Goal: Information Seeking & Learning: Compare options

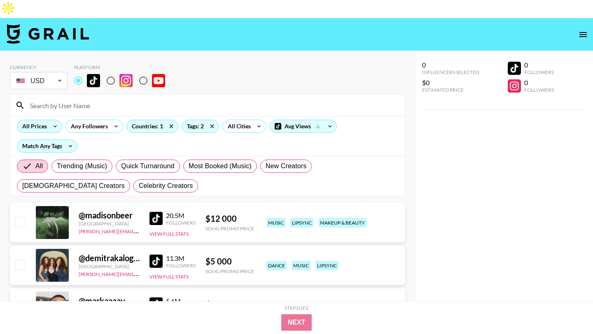
click at [51, 120] on icon at bounding box center [55, 126] width 13 height 12
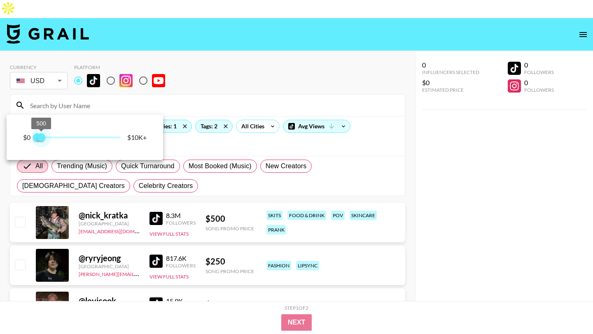
type input "500"
drag, startPoint x: 122, startPoint y: 138, endPoint x: 42, endPoint y: 138, distance: 79.5
click at [42, 138] on span "500" at bounding box center [41, 137] width 8 height 8
click at [193, 75] on div at bounding box center [296, 167] width 593 height 334
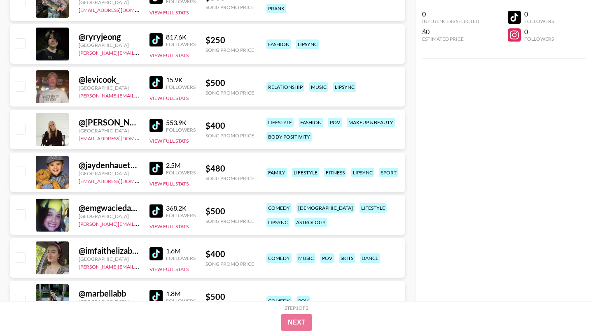
scroll to position [222, 0]
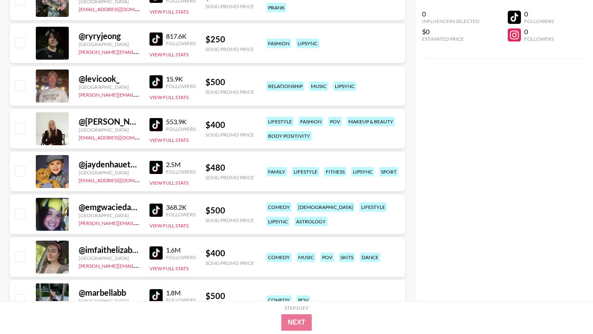
click at [153, 204] on img at bounding box center [155, 210] width 13 height 13
click at [157, 247] on img at bounding box center [155, 253] width 13 height 13
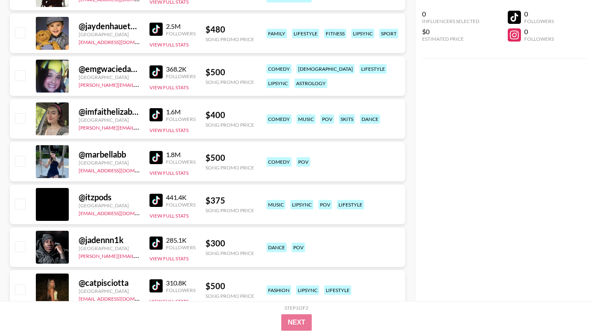
scroll to position [423, 0]
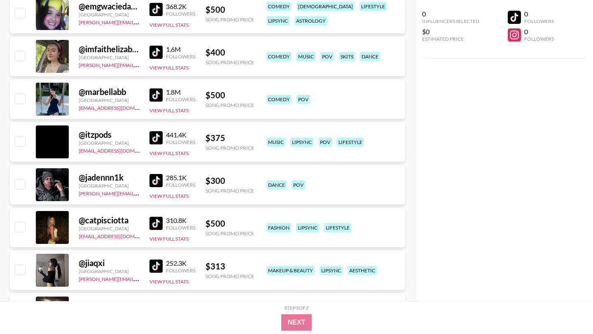
click at [158, 217] on img at bounding box center [155, 223] width 13 height 13
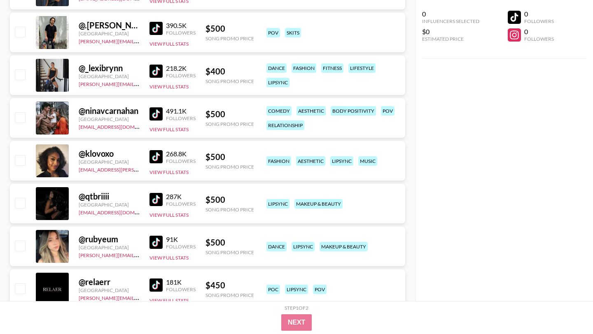
scroll to position [1011, 0]
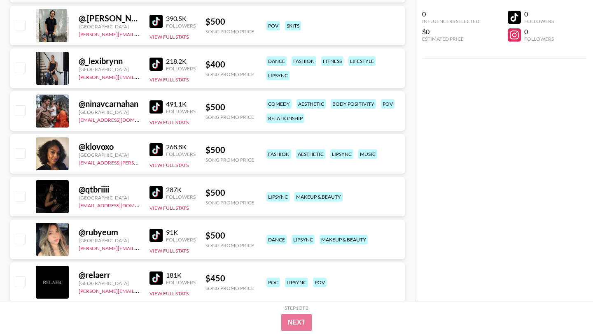
click at [161, 229] on img at bounding box center [155, 235] width 13 height 13
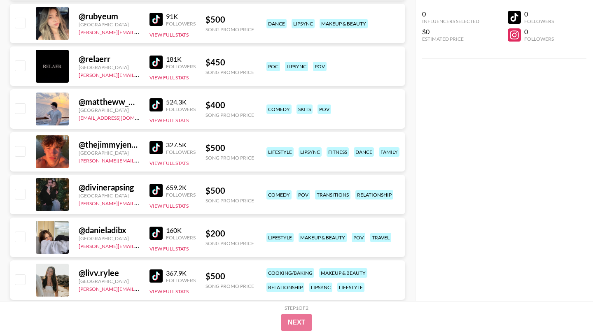
scroll to position [1267, 0]
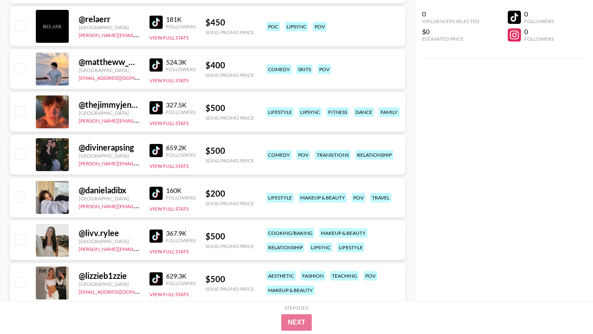
click at [157, 187] on img at bounding box center [155, 193] width 13 height 13
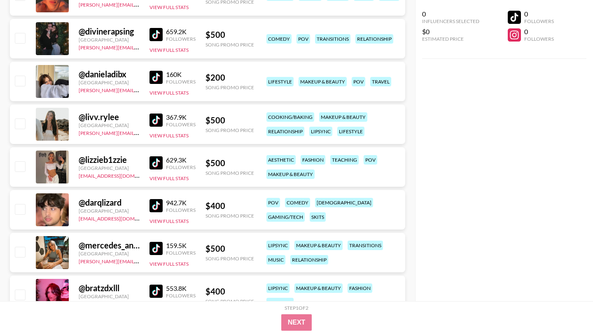
scroll to position [1384, 0]
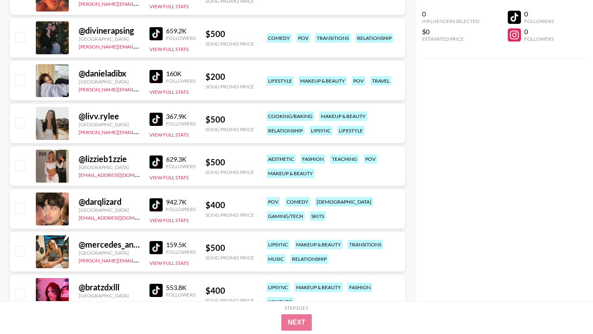
click at [161, 113] on img at bounding box center [155, 119] width 13 height 13
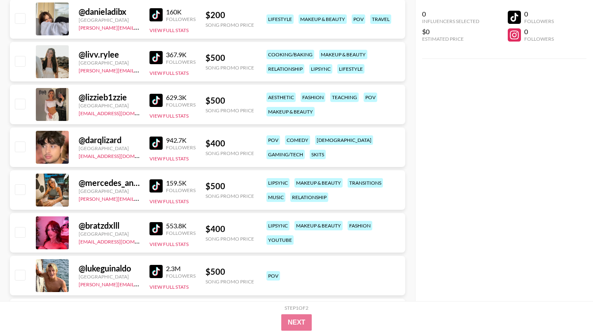
scroll to position [1462, 0]
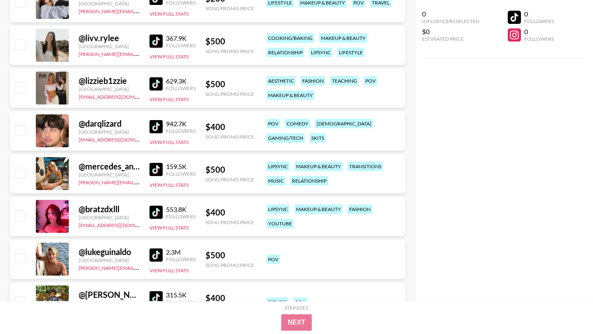
click at [154, 206] on img at bounding box center [155, 212] width 13 height 13
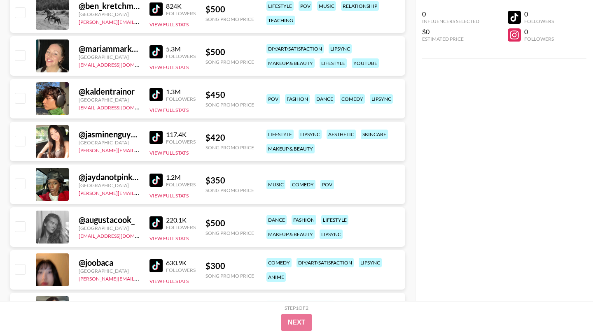
scroll to position [2739, 0]
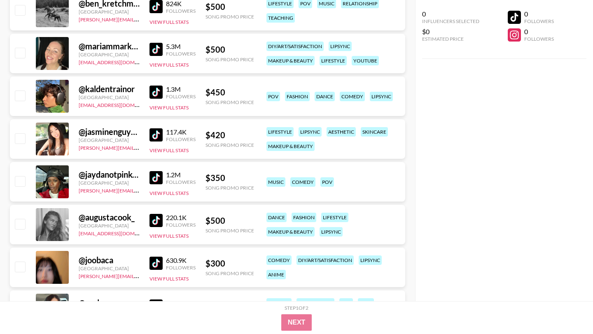
click at [160, 214] on img at bounding box center [155, 220] width 13 height 13
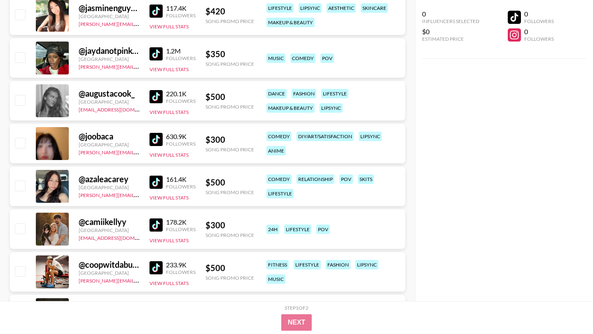
scroll to position [2879, 0]
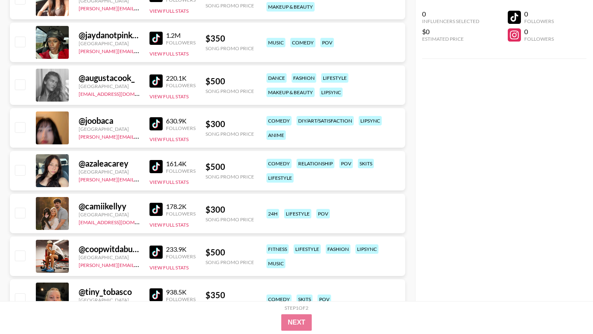
click at [157, 160] on img at bounding box center [155, 166] width 13 height 13
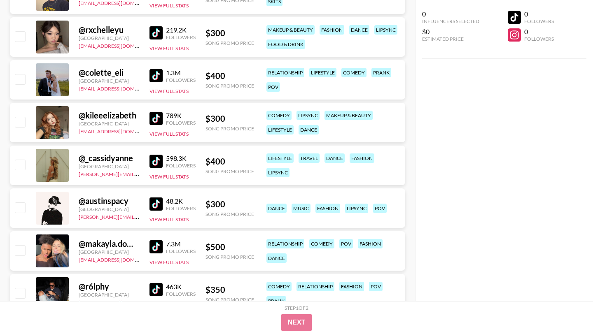
scroll to position [3360, 0]
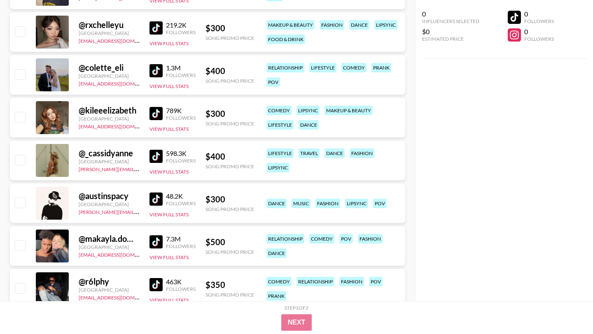
click at [157, 107] on img at bounding box center [155, 113] width 13 height 13
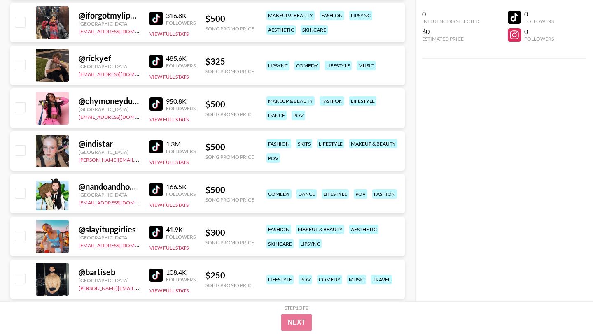
scroll to position [4397, 0]
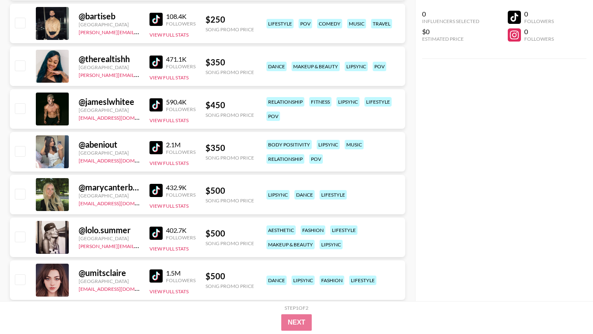
click at [165, 184] on link at bounding box center [157, 190] width 16 height 13
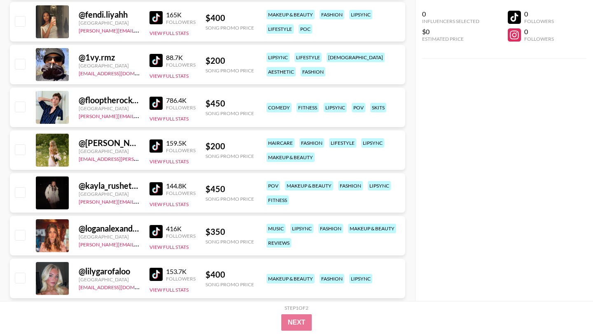
scroll to position [4742, 0]
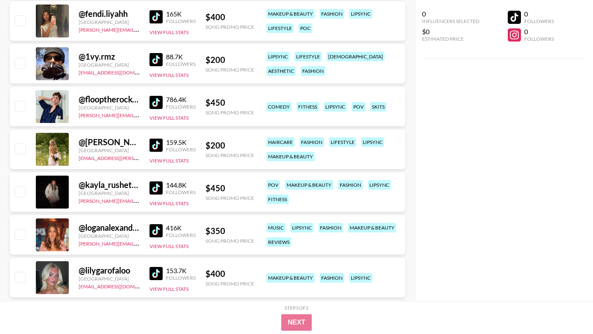
click at [161, 96] on img at bounding box center [155, 102] width 13 height 13
click at [155, 182] on img at bounding box center [155, 188] width 13 height 13
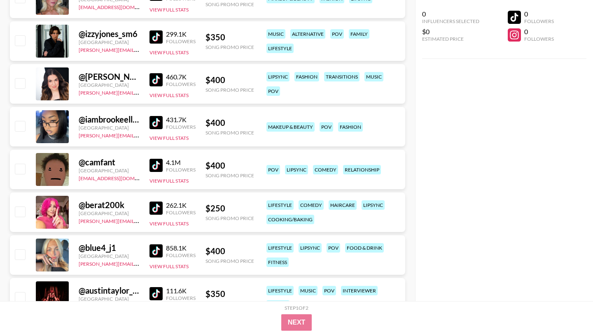
scroll to position [5107, 0]
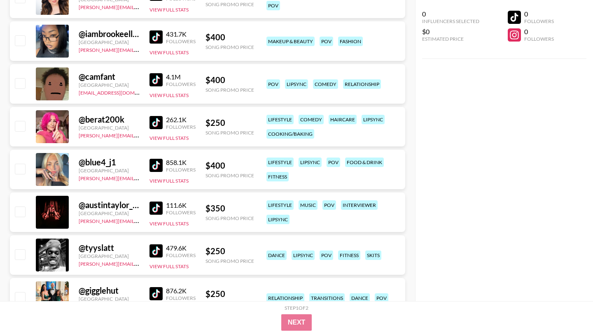
click at [159, 159] on img at bounding box center [155, 165] width 13 height 13
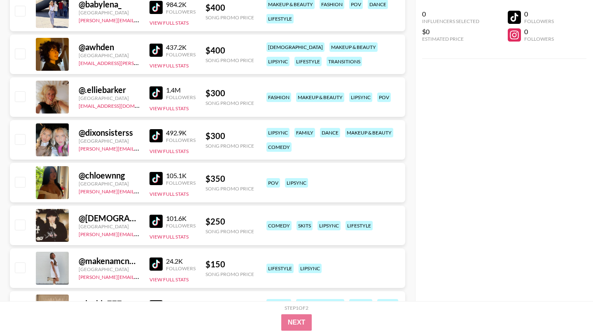
scroll to position [5566, 0]
click at [160, 172] on img at bounding box center [155, 178] width 13 height 13
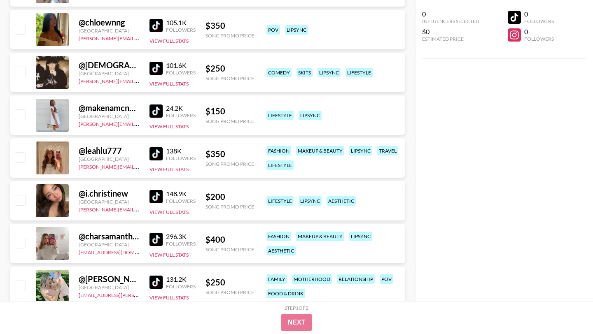
click at [160, 147] on img at bounding box center [155, 153] width 13 height 13
click at [152, 190] on img at bounding box center [155, 196] width 13 height 13
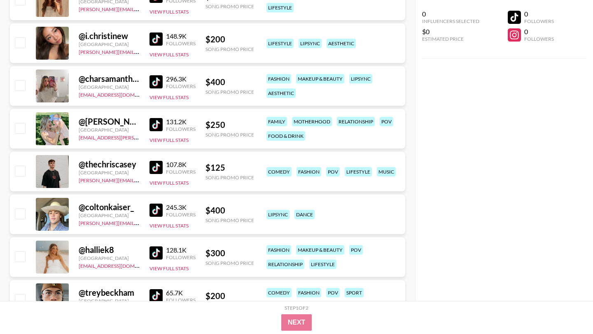
scroll to position [5879, 0]
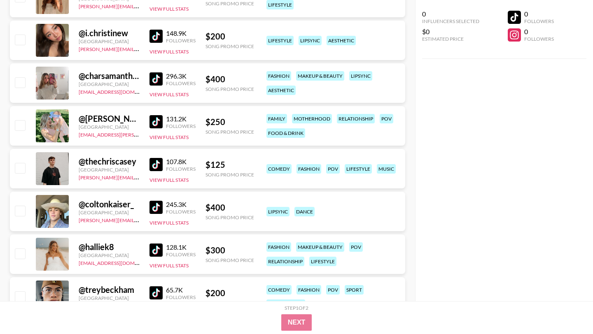
click at [157, 72] on img at bounding box center [155, 78] width 13 height 13
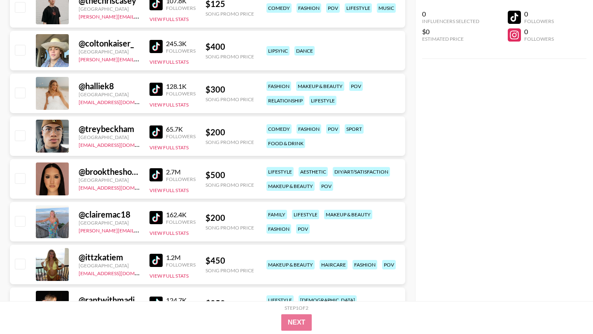
scroll to position [6041, 0]
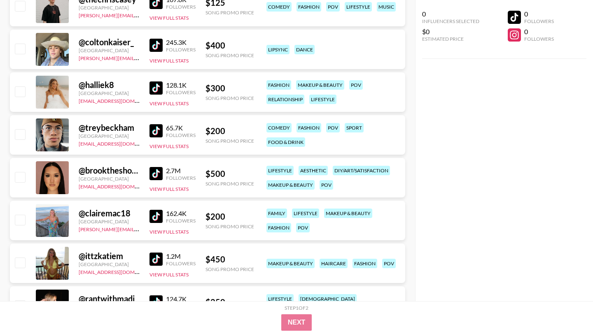
click at [156, 210] on img at bounding box center [155, 216] width 13 height 13
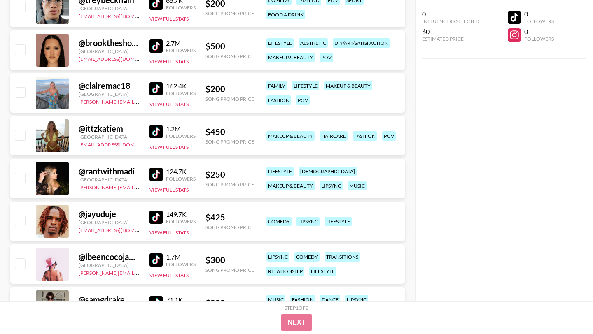
scroll to position [6169, 0]
click at [157, 168] on img at bounding box center [155, 174] width 13 height 13
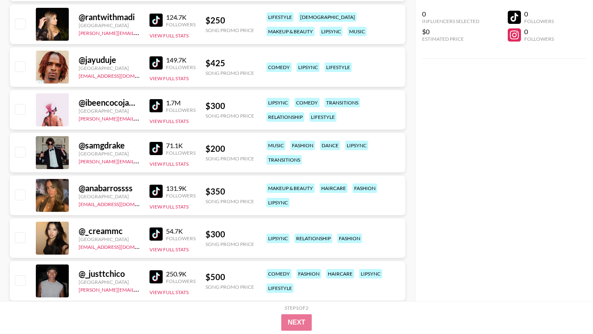
click at [156, 185] on img at bounding box center [155, 191] width 13 height 13
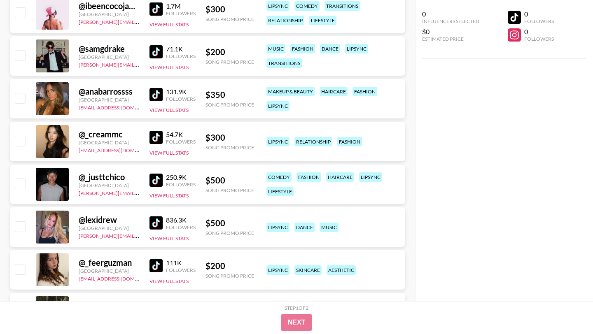
scroll to position [6440, 0]
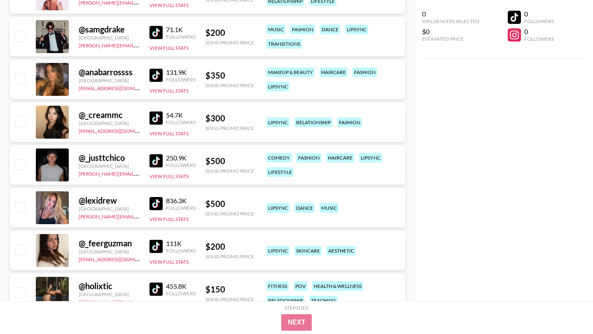
click at [158, 197] on img at bounding box center [155, 203] width 13 height 13
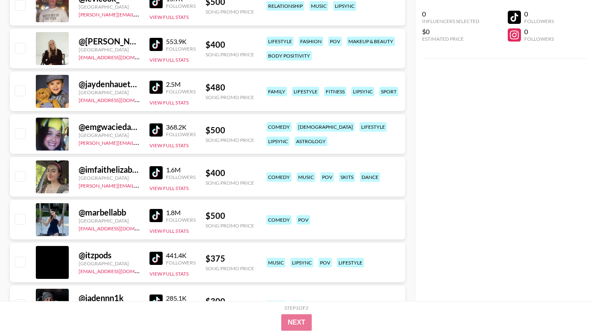
scroll to position [0, 0]
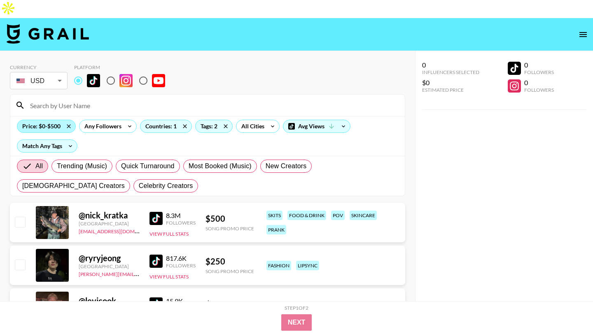
click at [51, 120] on div "Price: $0-$500" at bounding box center [46, 126] width 58 height 12
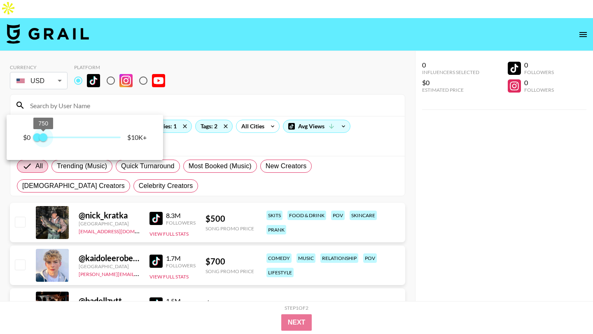
type input "1000"
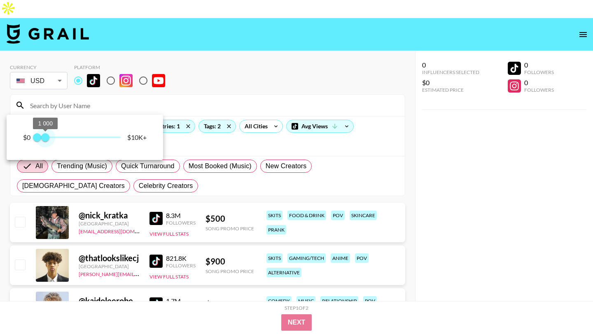
click at [45, 140] on span "1 000" at bounding box center [45, 137] width 8 height 8
click at [207, 76] on div at bounding box center [296, 167] width 593 height 334
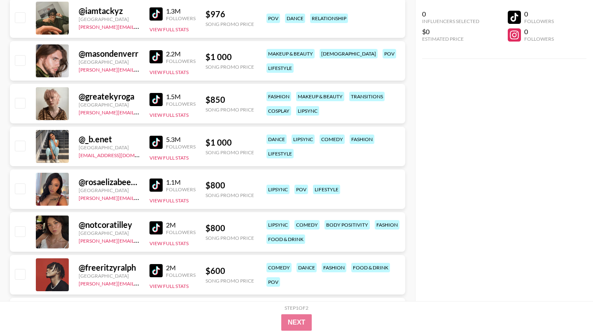
scroll to position [608, 0]
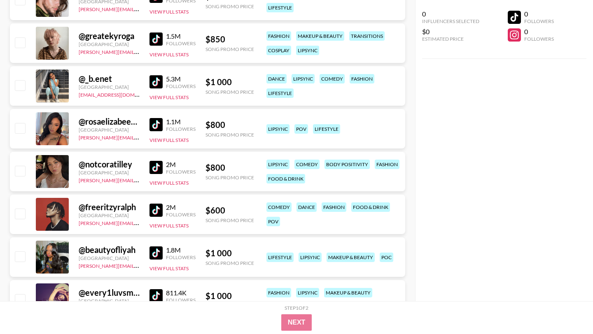
click at [154, 161] on img at bounding box center [155, 167] width 13 height 13
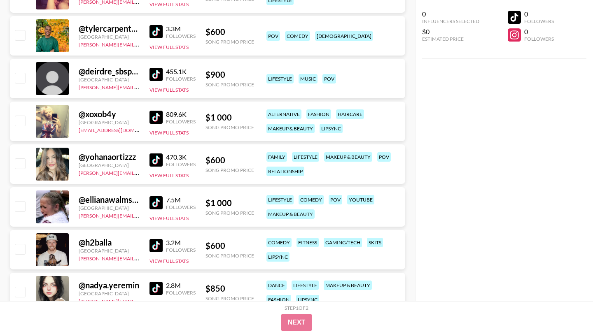
scroll to position [916, 0]
click at [157, 153] on img at bounding box center [155, 159] width 13 height 13
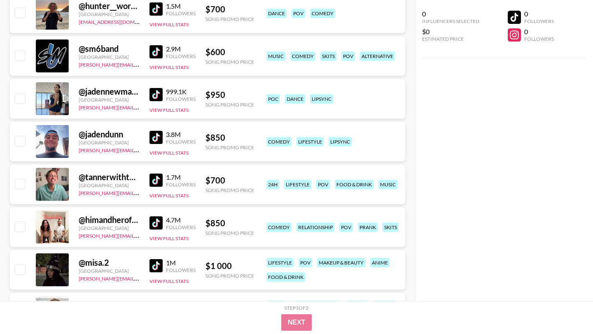
scroll to position [1711, 0]
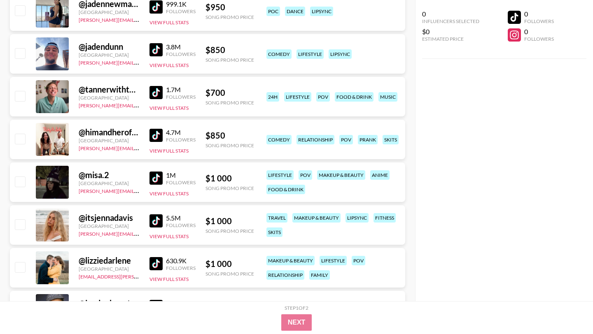
click at [150, 215] on img at bounding box center [155, 221] width 13 height 13
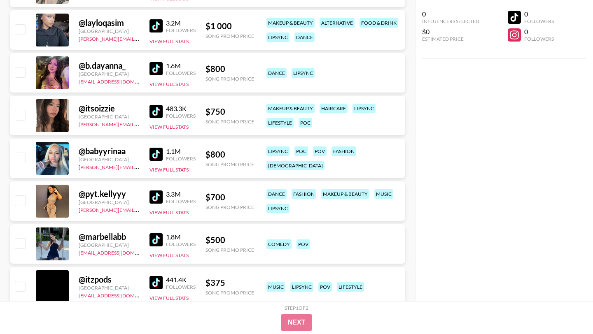
scroll to position [2290, 0]
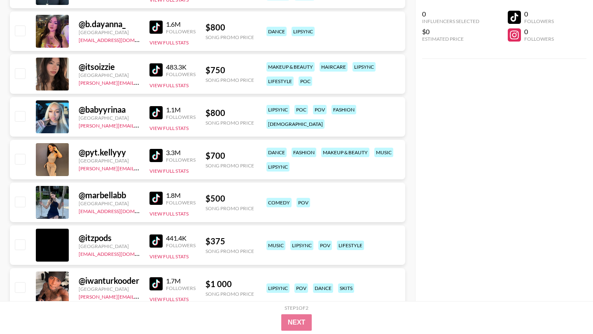
click at [160, 192] on img at bounding box center [155, 198] width 13 height 13
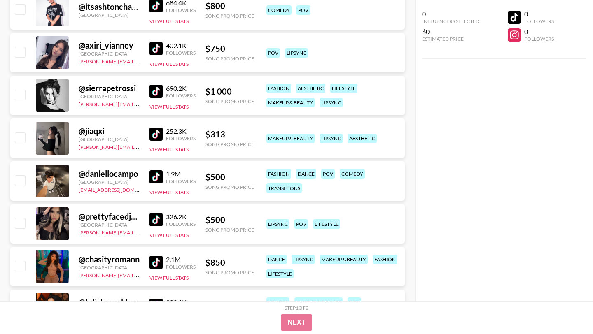
scroll to position [2783, 0]
click at [156, 127] on img at bounding box center [155, 133] width 13 height 13
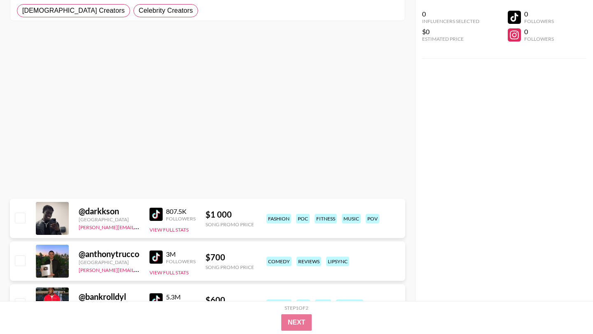
scroll to position [0, 0]
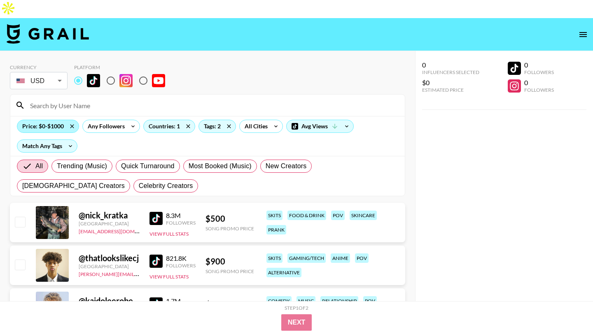
click at [56, 120] on div "Price: $0-$1000" at bounding box center [47, 126] width 61 height 12
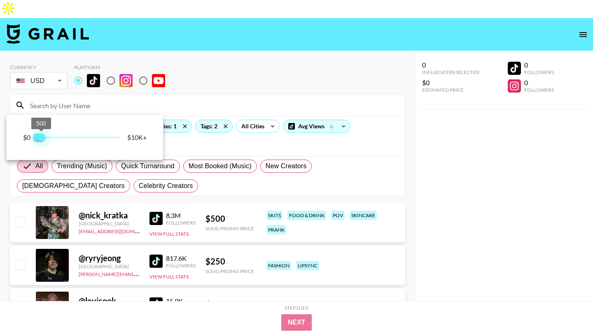
type input "750"
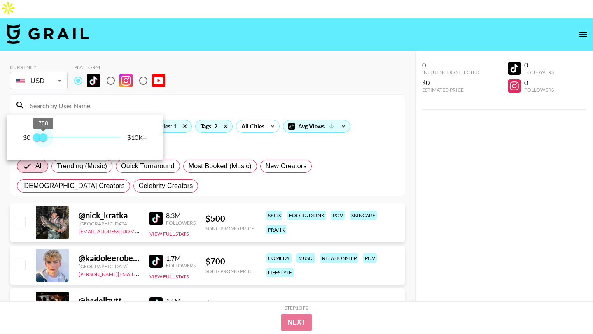
click at [43, 139] on span "750" at bounding box center [43, 137] width 8 height 8
click at [228, 52] on div at bounding box center [296, 167] width 593 height 334
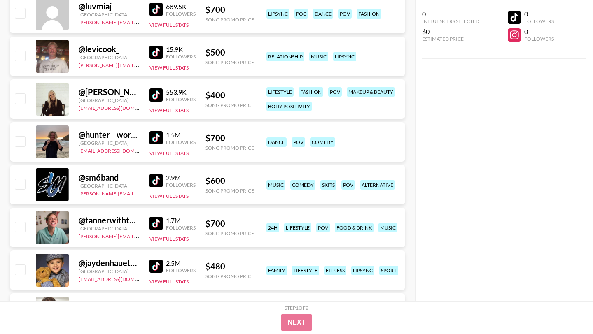
scroll to position [689, 0]
